Goal: Use online tool/utility: Utilize a website feature to perform a specific function

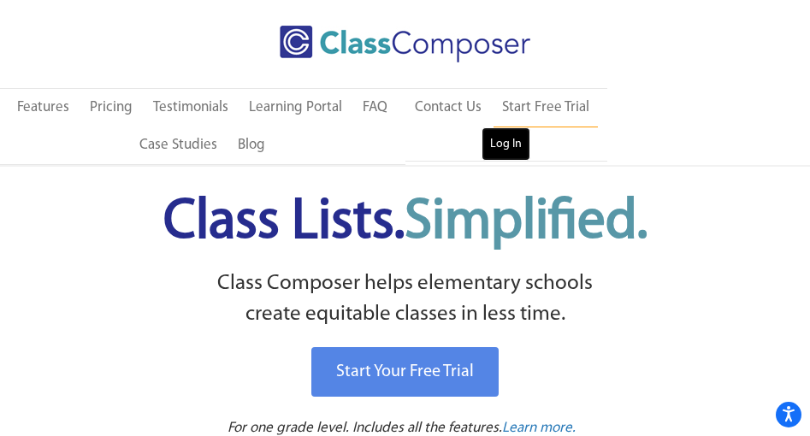
click at [515, 143] on link "Log In" at bounding box center [505, 144] width 49 height 34
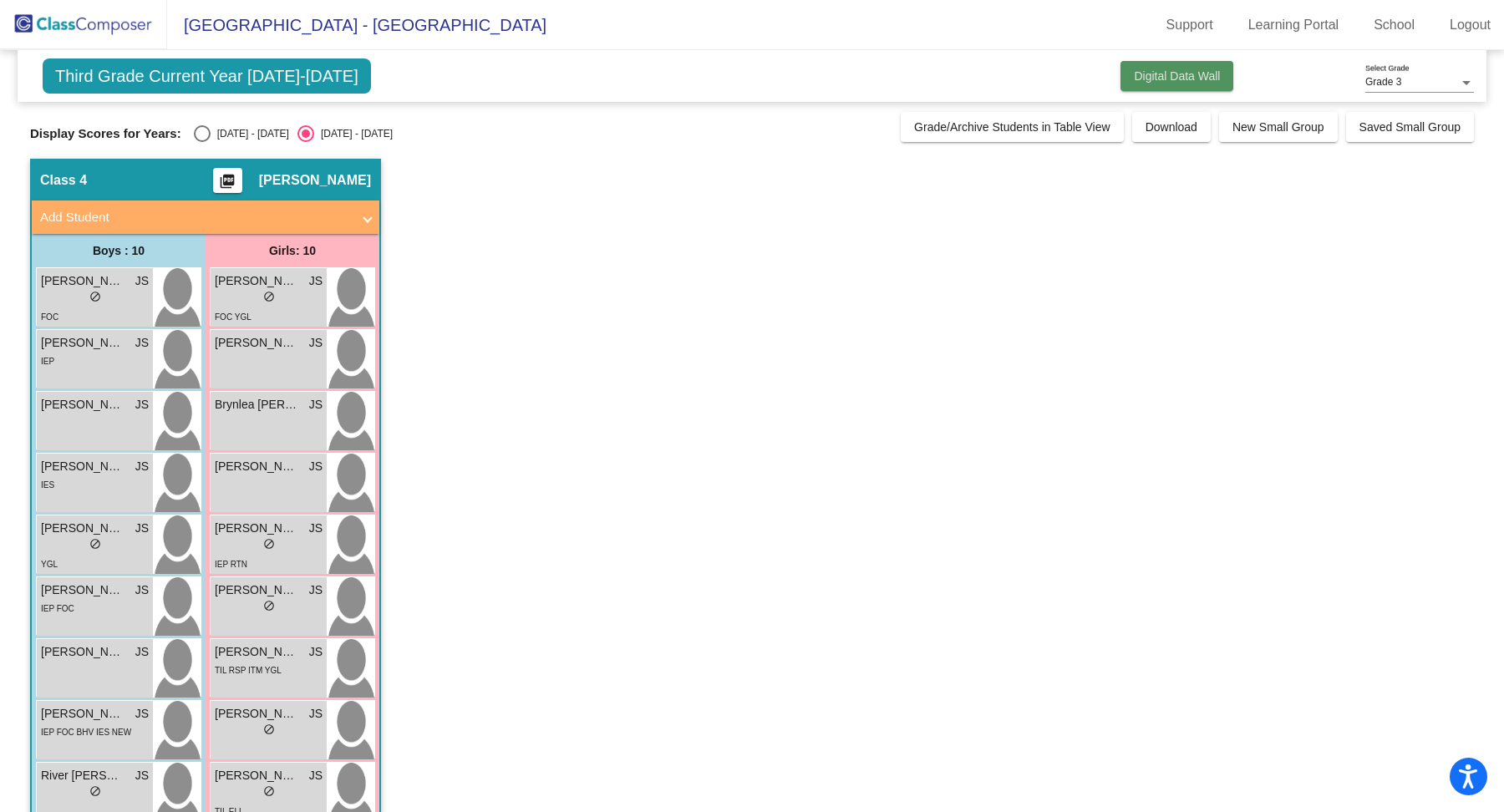
click at [989, 70] on span "Digital Data Wall" at bounding box center [1177, 76] width 86 height 14
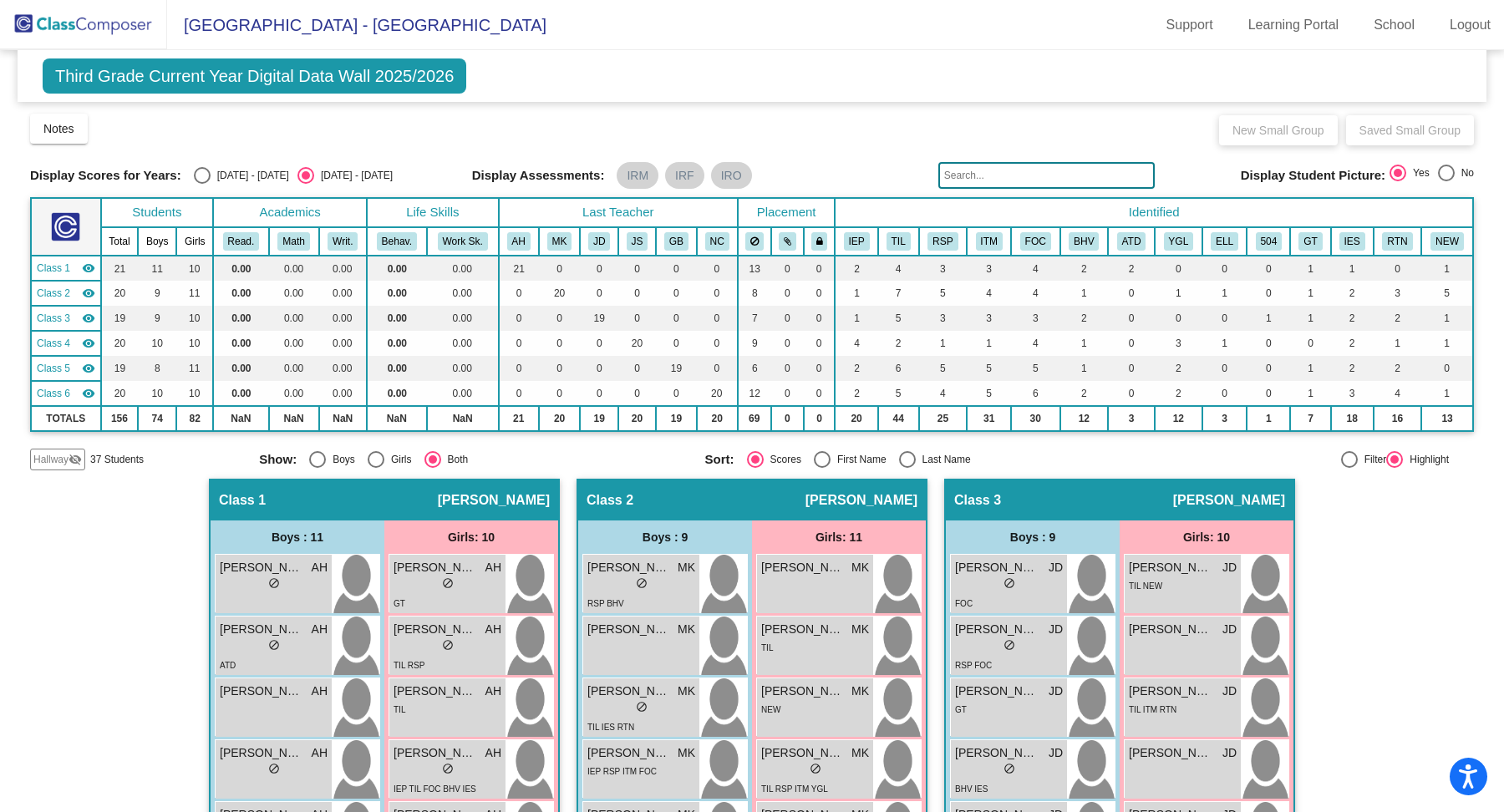
click at [814, 456] on div "Select an option" at bounding box center [822, 459] width 17 height 17
click at [822, 468] on input "First Name" at bounding box center [822, 468] width 1 height 1
radio input "true"
click at [193, 177] on div "Select an option" at bounding box center [201, 175] width 17 height 17
click at [201, 184] on input "[DATE] - [DATE]" at bounding box center [201, 184] width 1 height 1
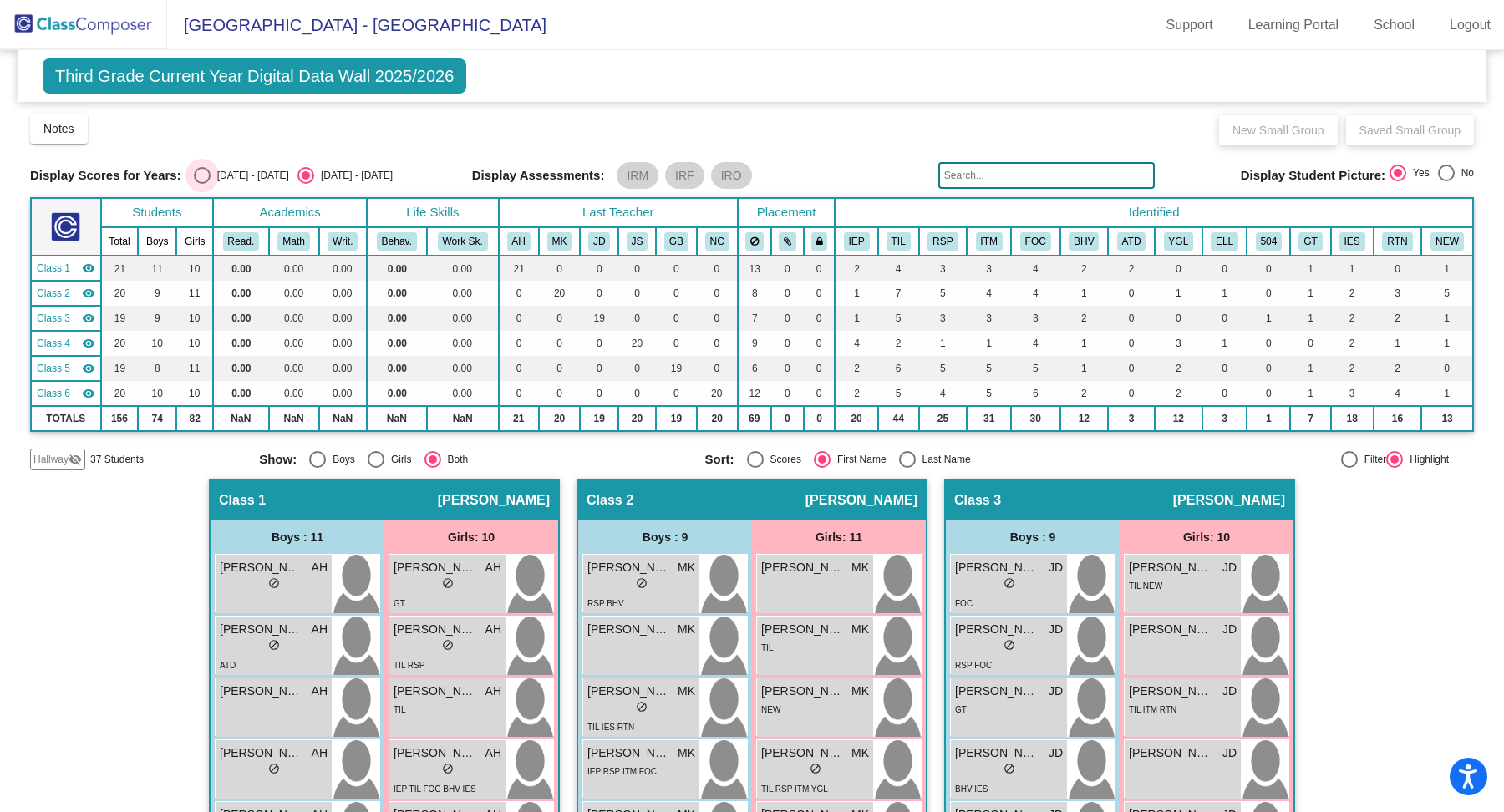
radio input "true"
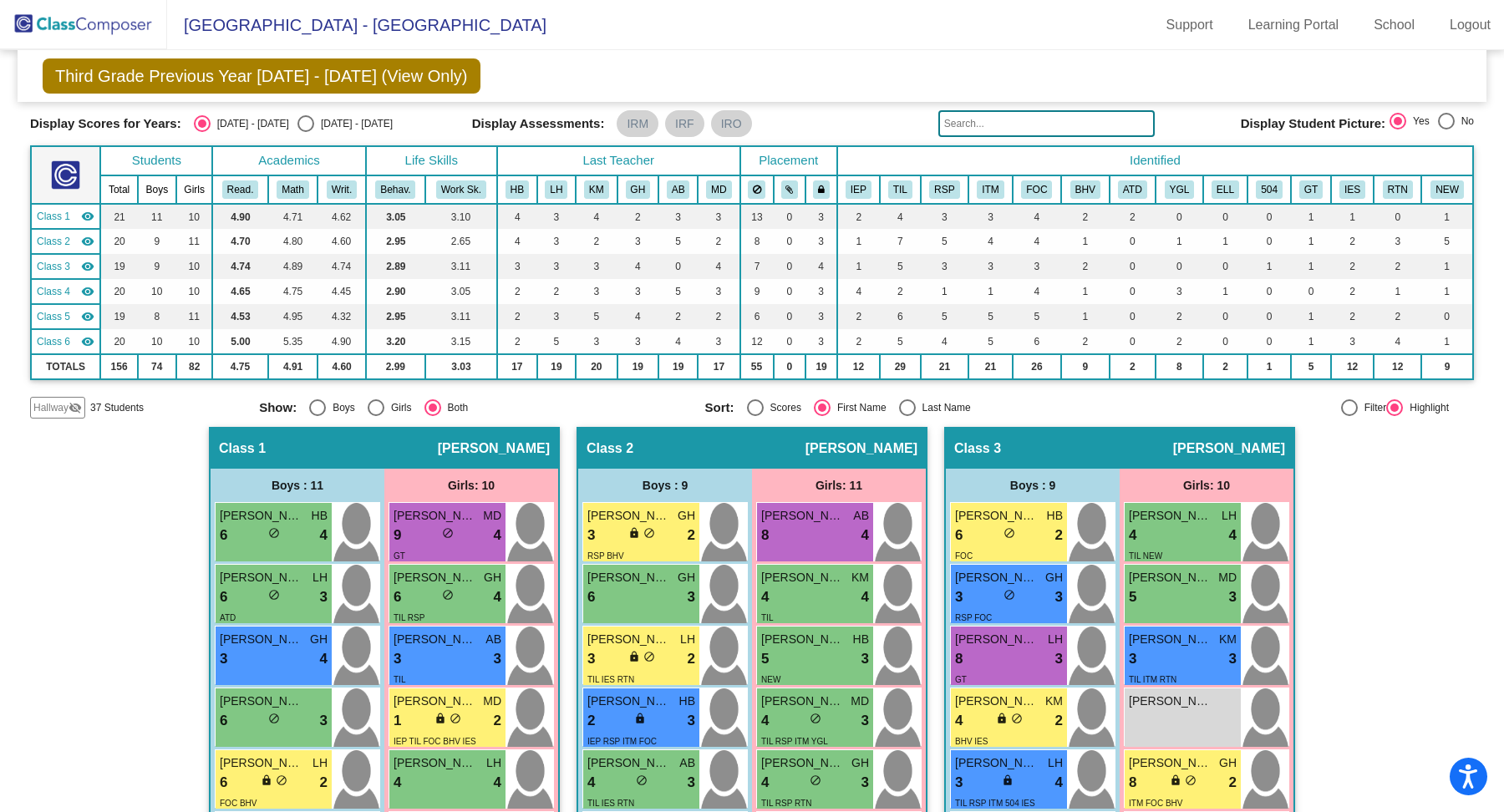
scroll to position [7, 0]
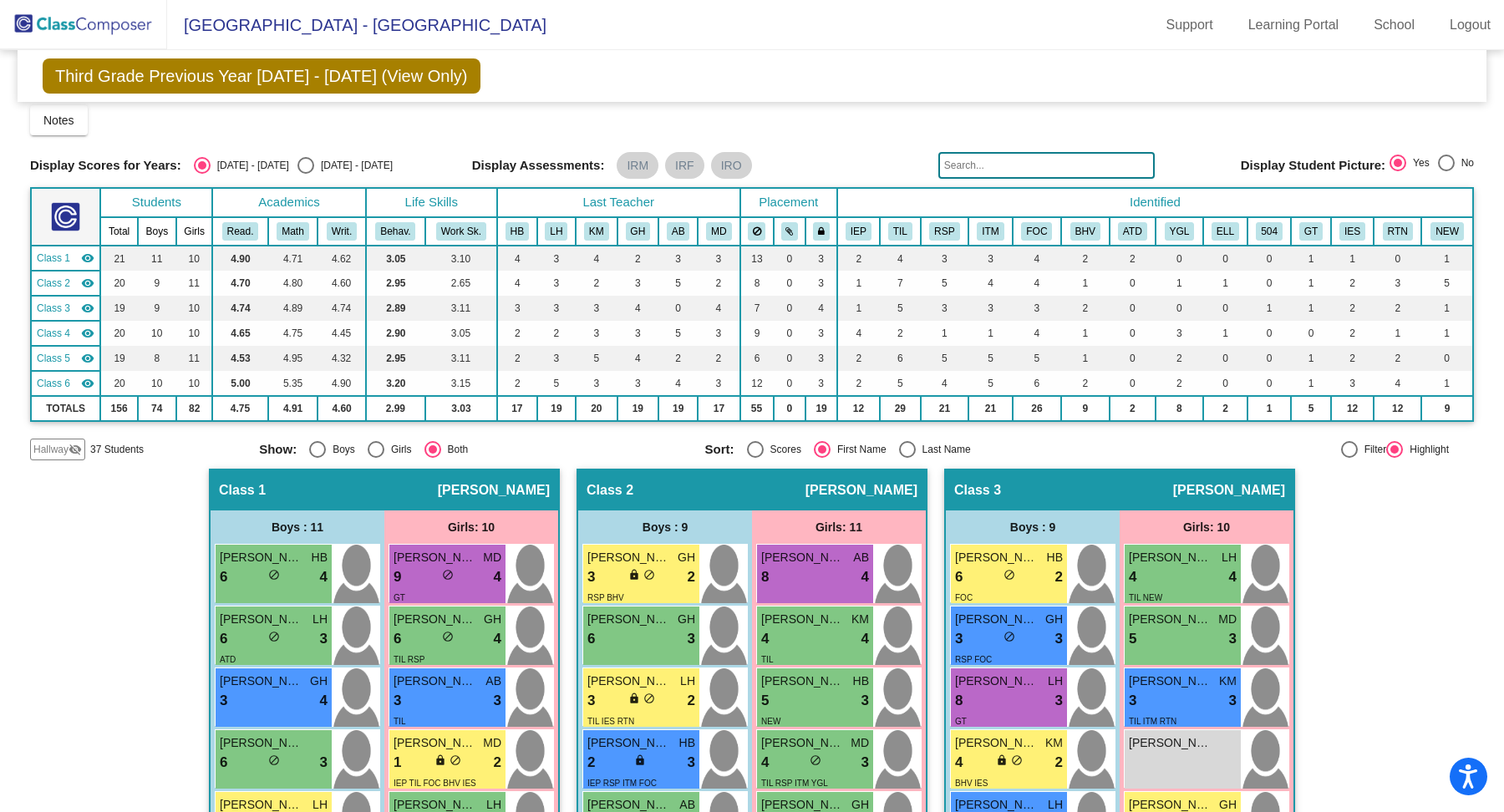
click at [748, 443] on div "Select an option" at bounding box center [755, 449] width 17 height 17
click at [754, 458] on input "Scores" at bounding box center [754, 458] width 1 height 1
radio input "true"
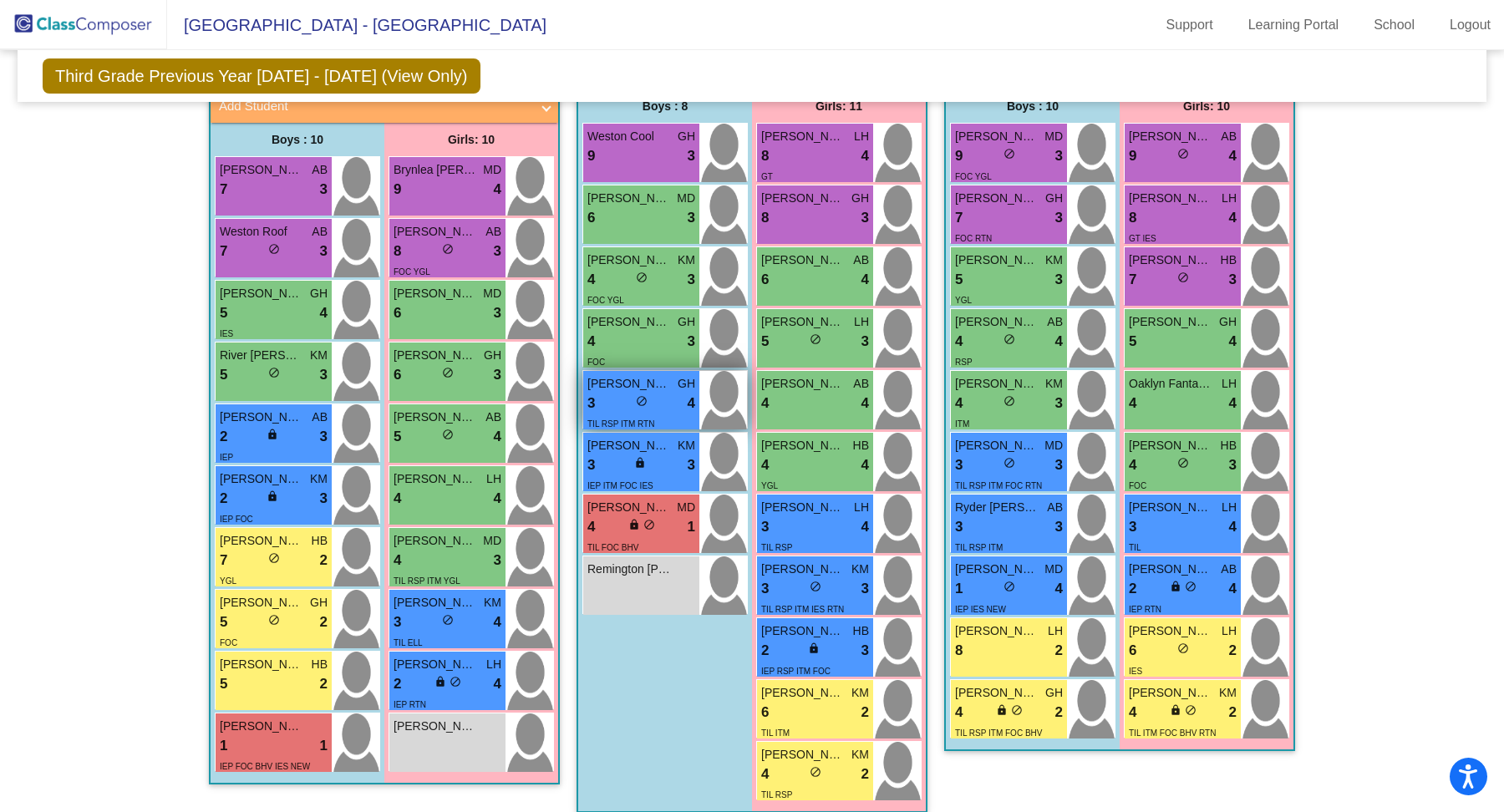
scroll to position [1203, 0]
